Goal: Find contact information: Find contact information

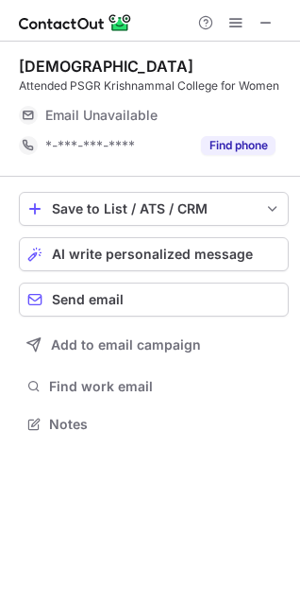
scroll to position [411, 300]
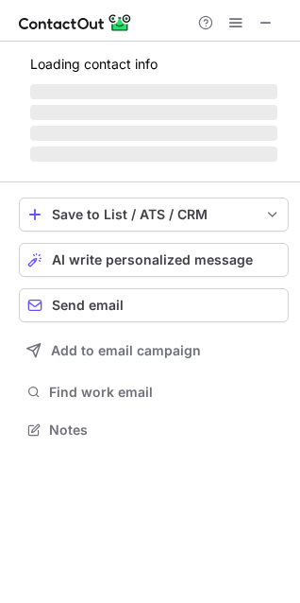
scroll to position [428, 300]
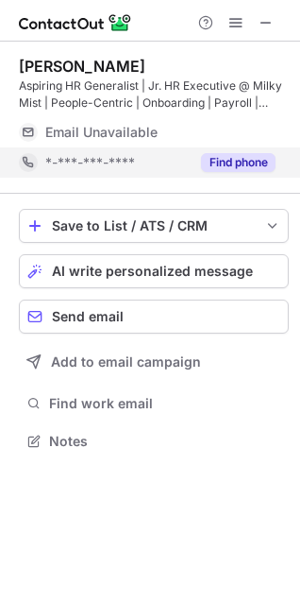
click at [253, 161] on button "Find phone" at bounding box center [238, 162] width 75 height 19
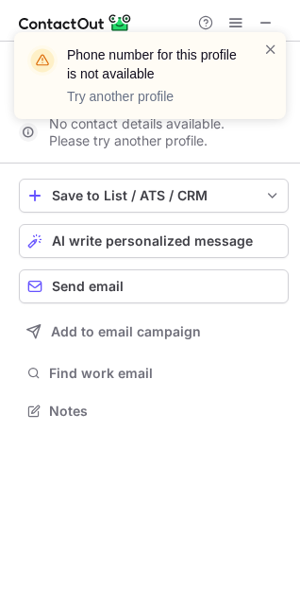
scroll to position [398, 300]
